Goal: Task Accomplishment & Management: Use online tool/utility

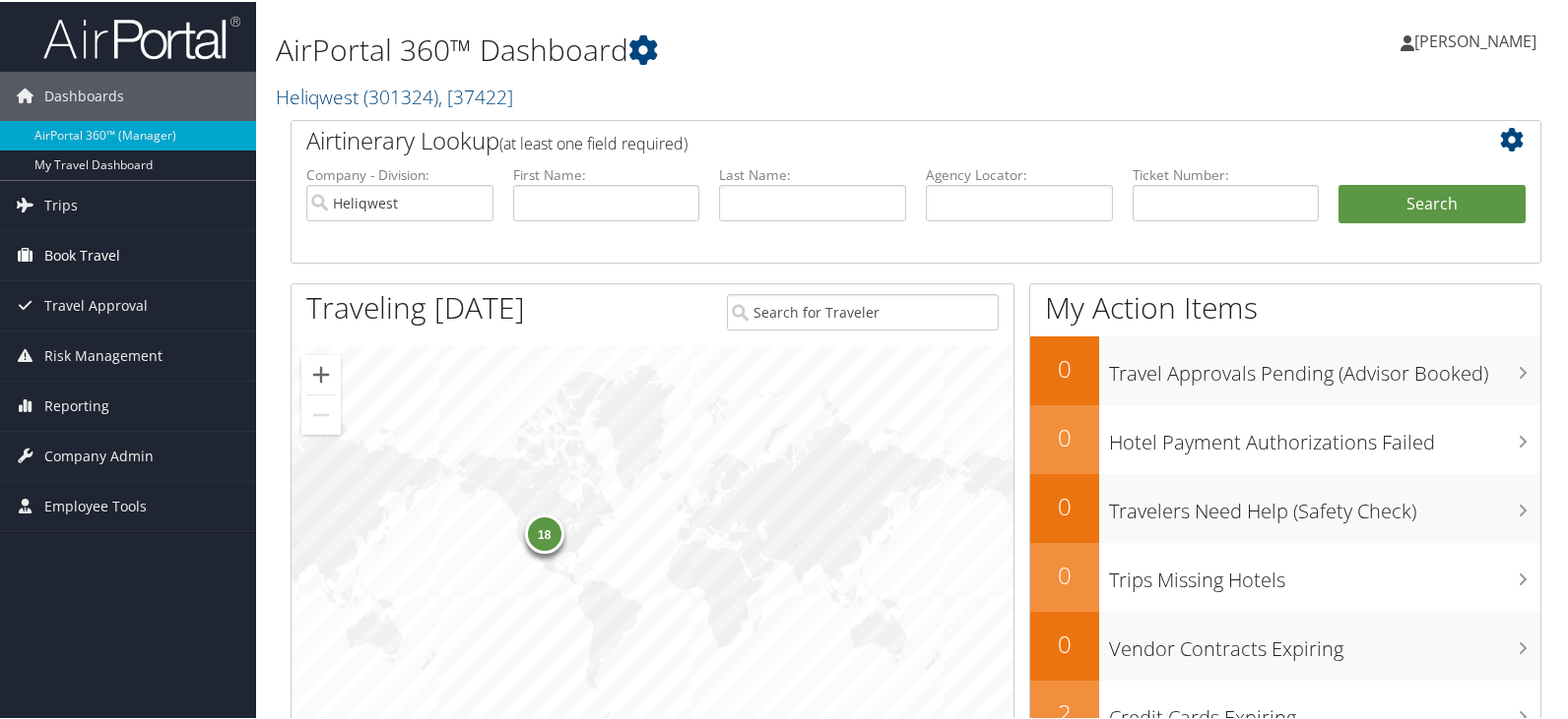
click at [73, 257] on span "Book Travel" at bounding box center [82, 254] width 75 height 50
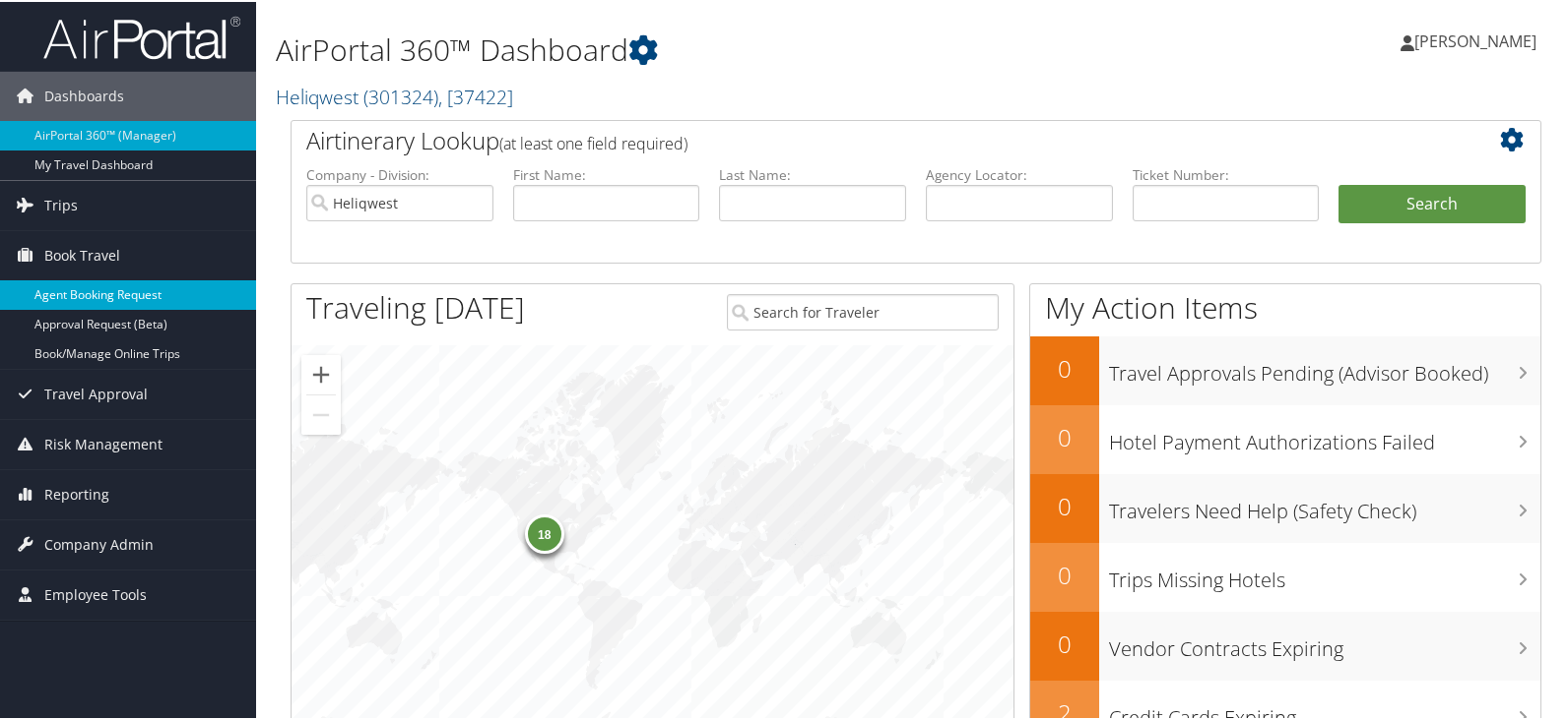
click at [138, 296] on link "Agent Booking Request" at bounding box center [128, 294] width 256 height 30
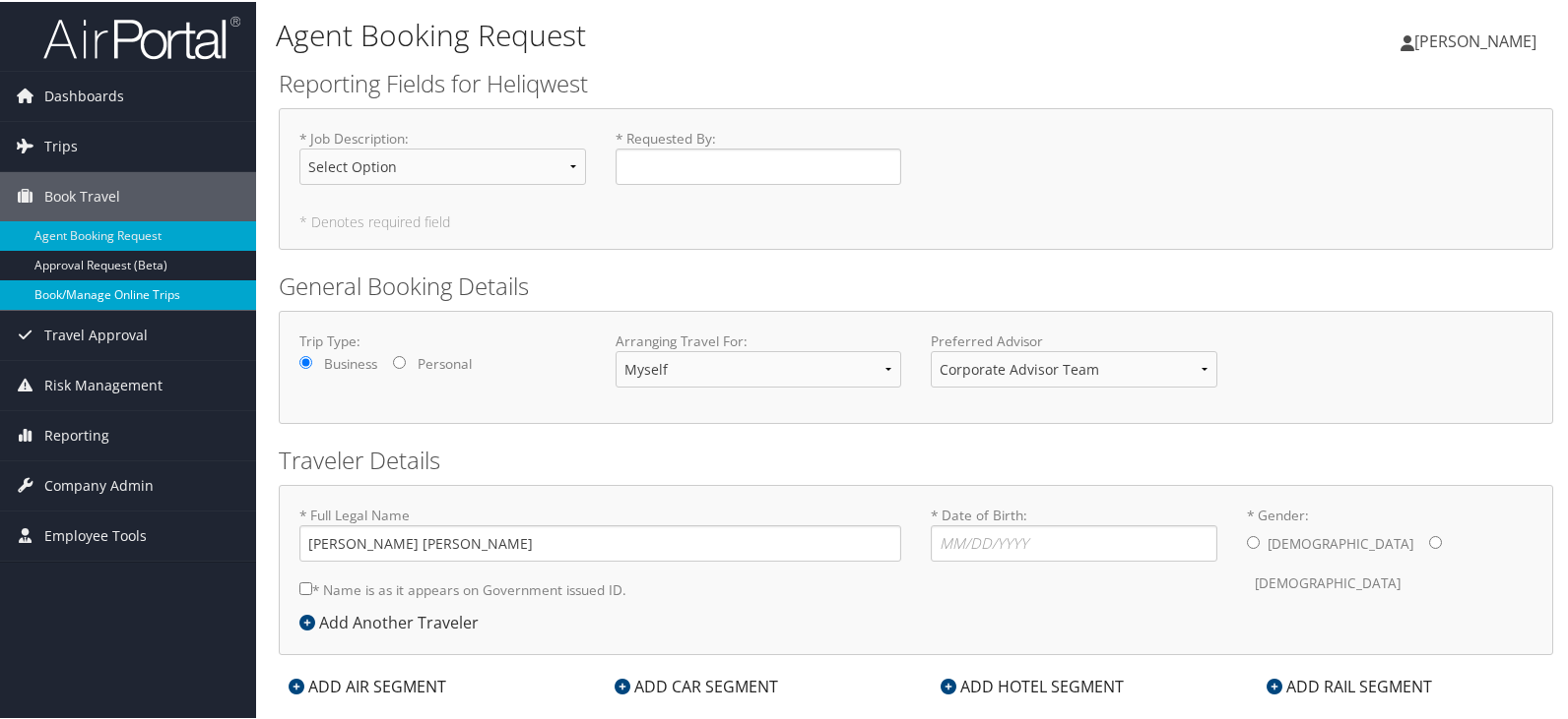
click at [121, 301] on link "Book/Manage Online Trips" at bounding box center [128, 294] width 256 height 30
